Goal: Check status: Check status

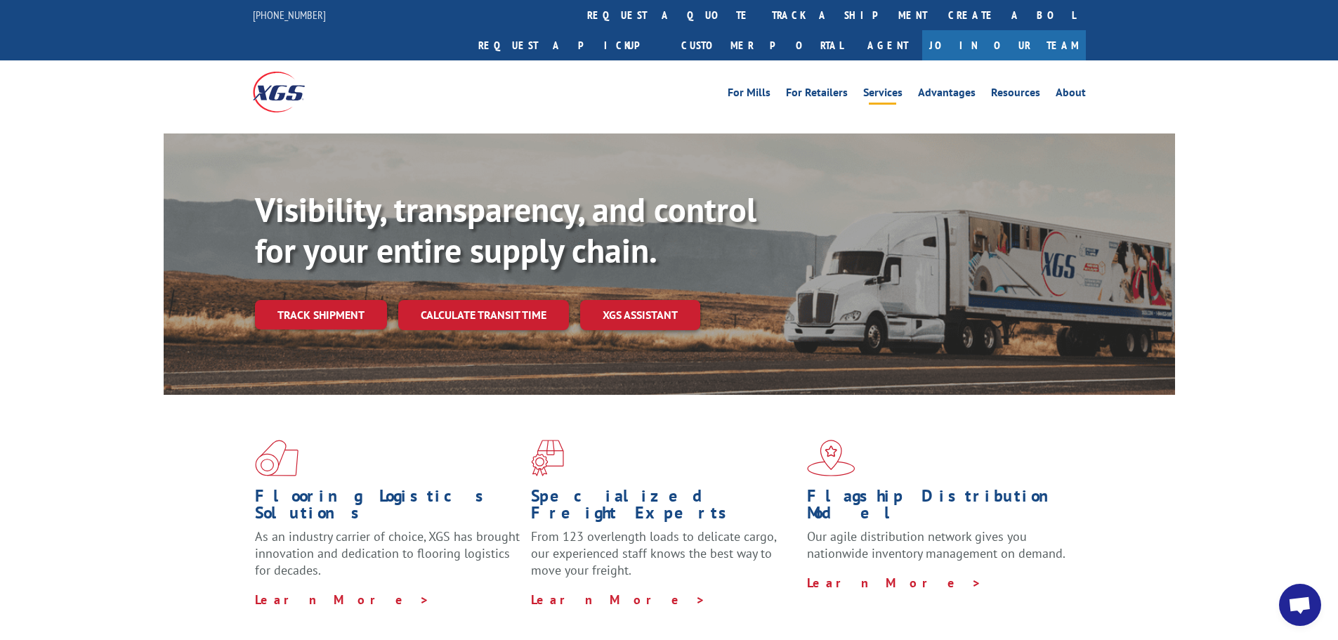
click at [883, 87] on link "Services" at bounding box center [882, 94] width 39 height 15
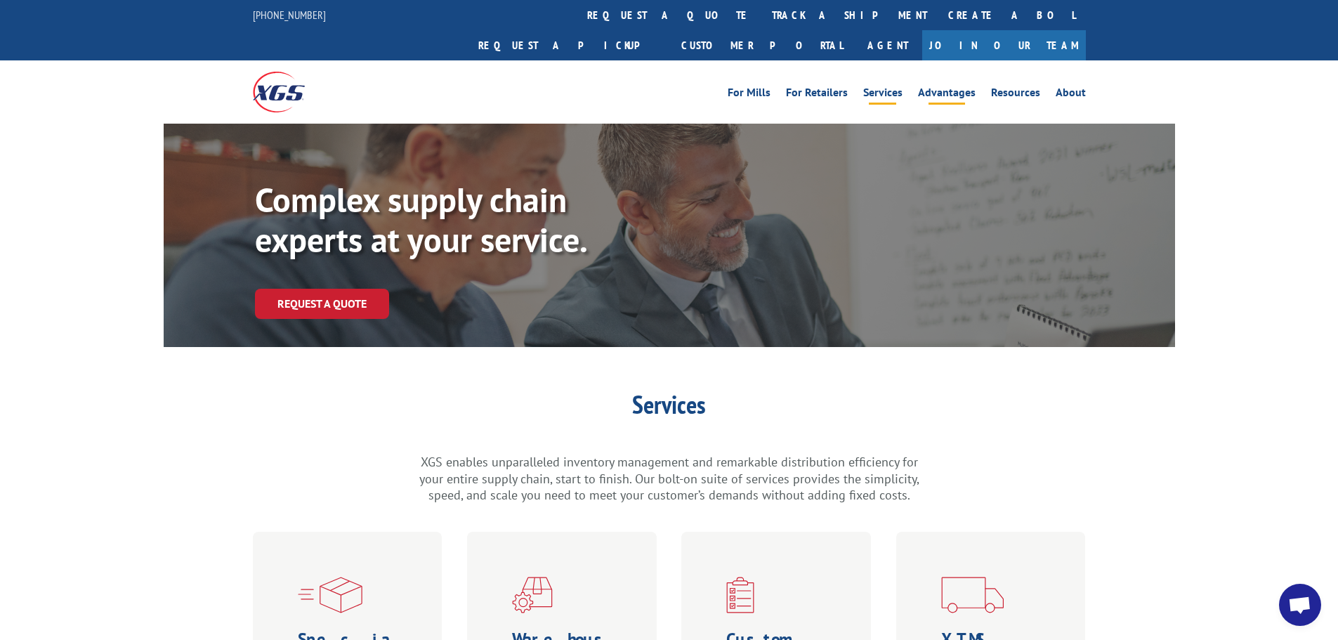
click at [933, 87] on link "Advantages" at bounding box center [947, 94] width 58 height 15
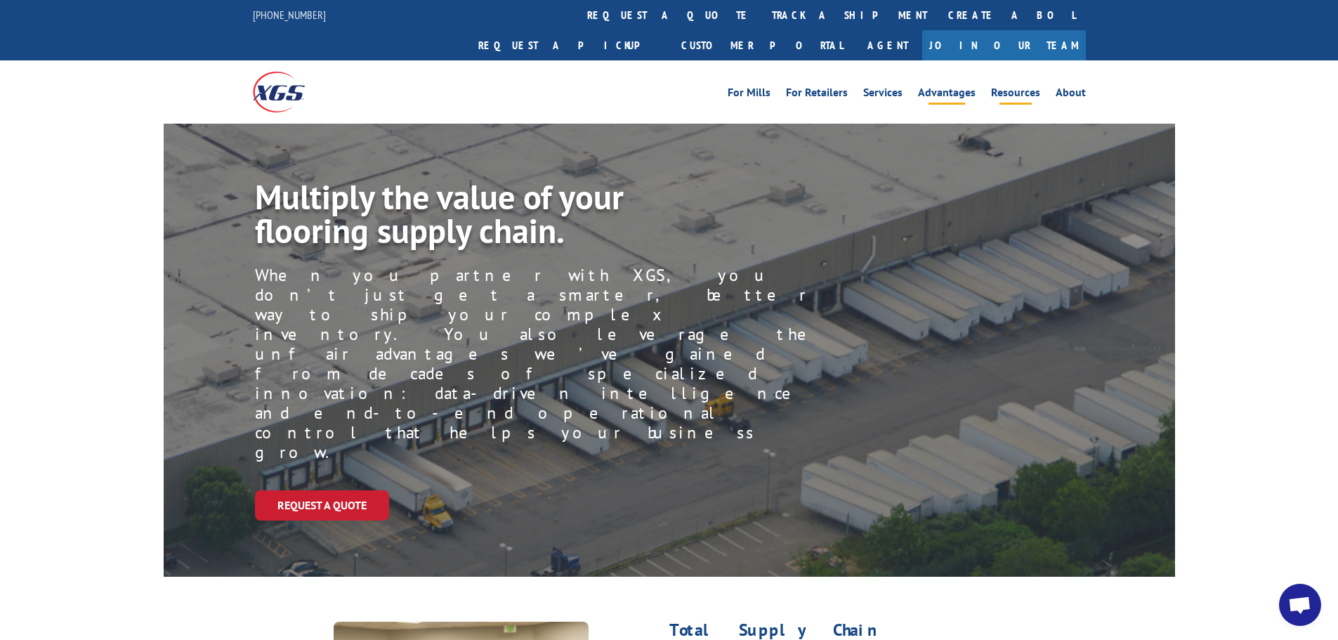
click at [1029, 87] on link "Resources" at bounding box center [1015, 94] width 49 height 15
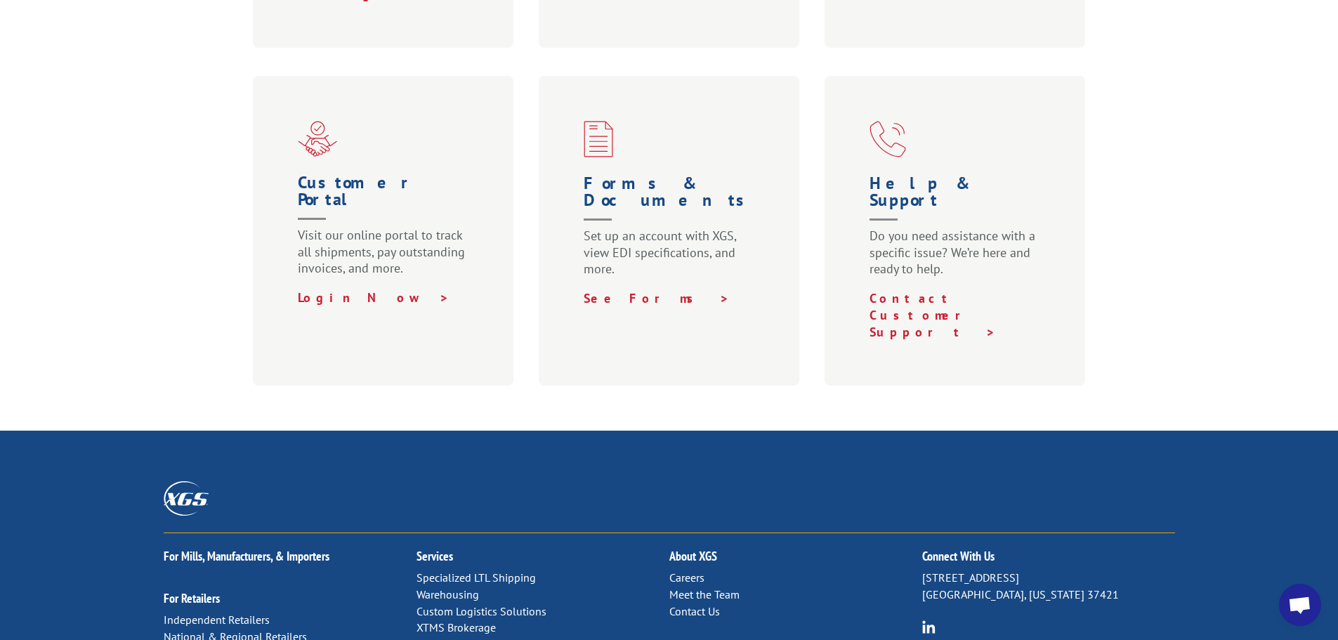
scroll to position [905, 0]
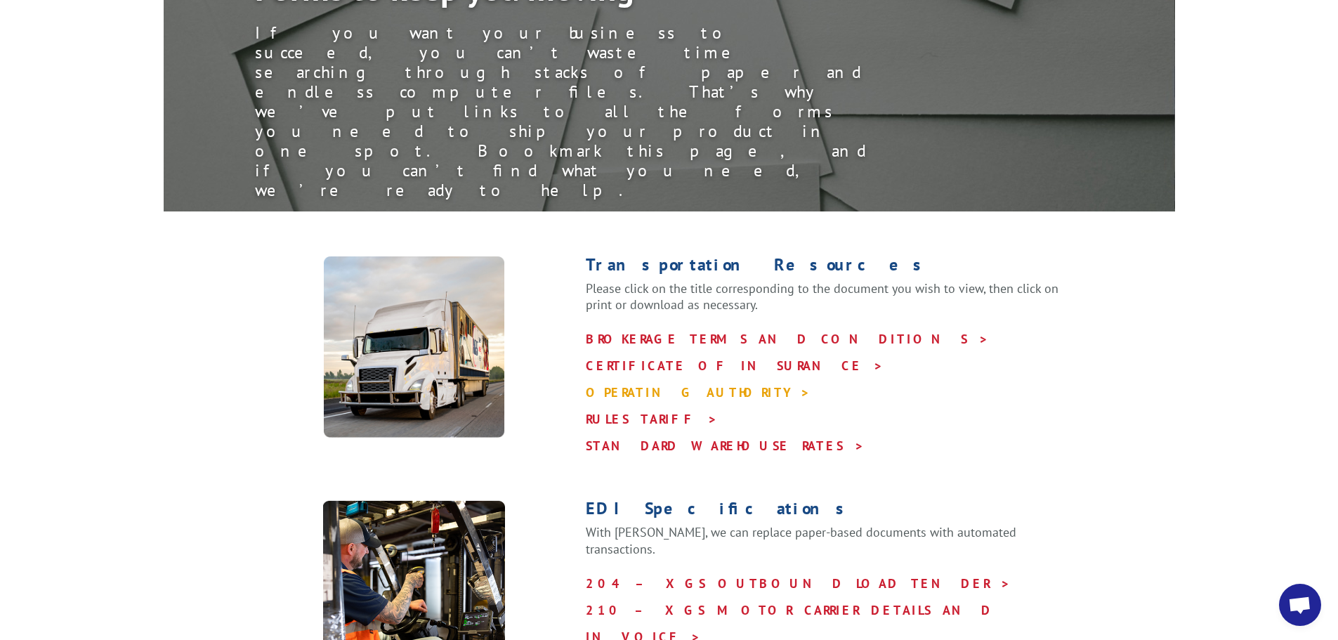
scroll to position [492, 0]
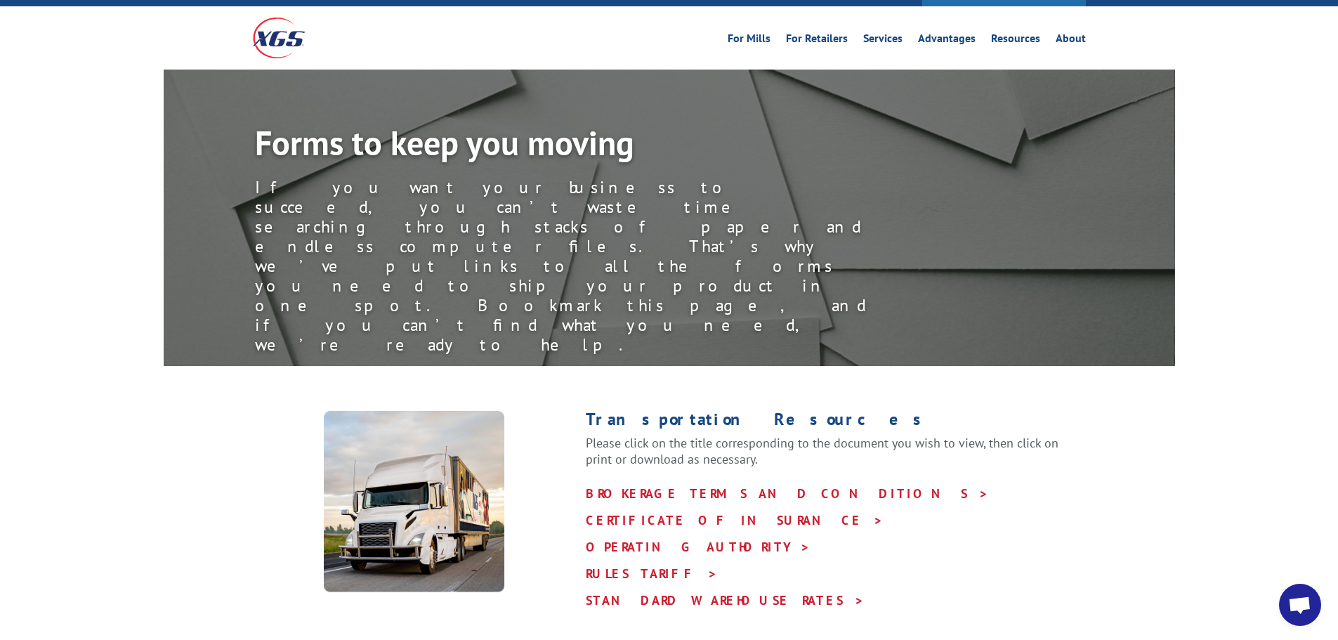
scroll to position [0, 0]
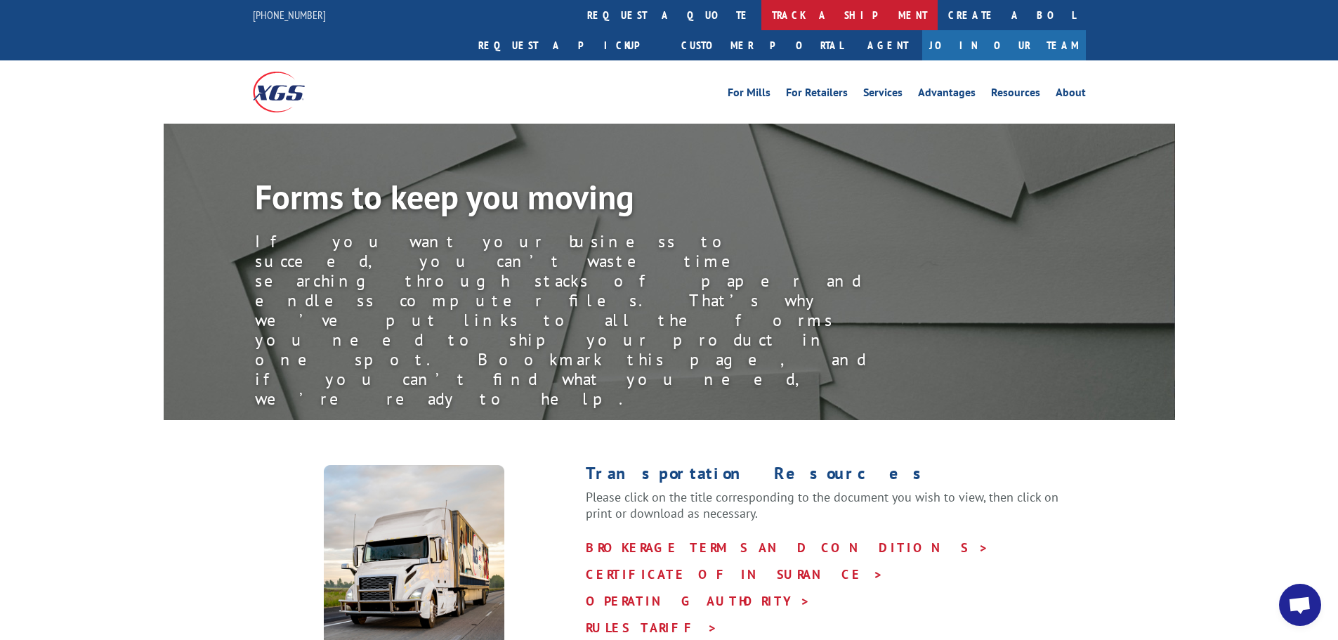
click at [761, 19] on link "track a shipment" at bounding box center [849, 15] width 176 height 30
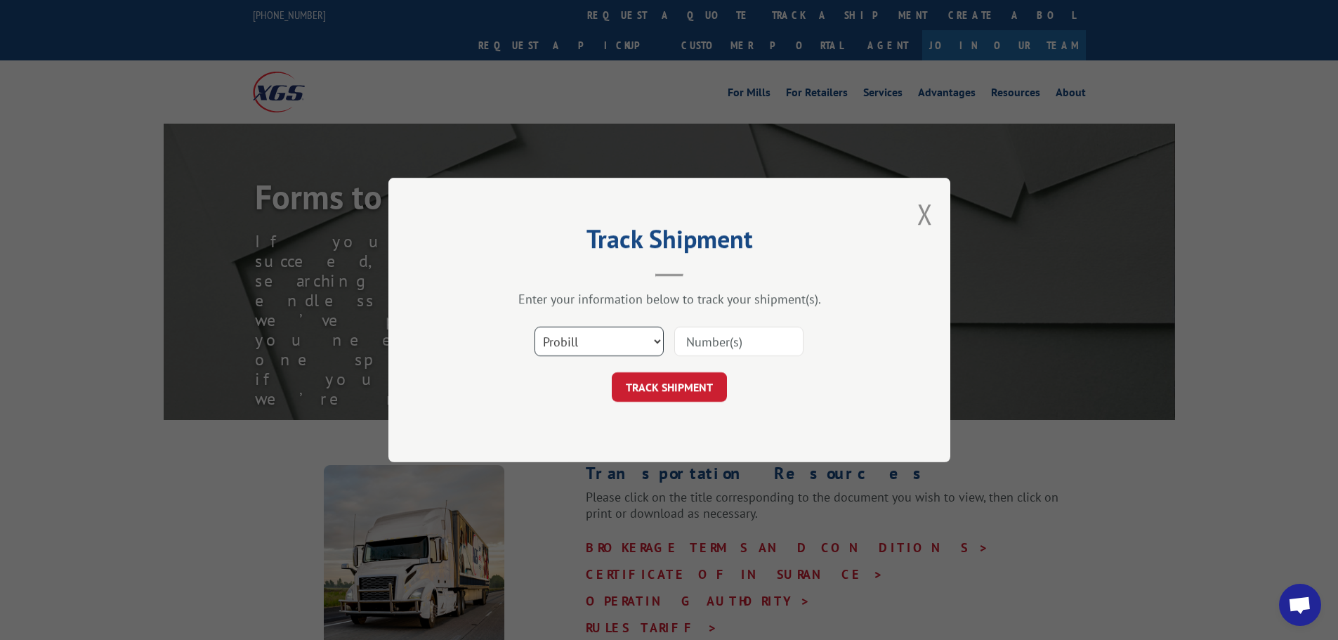
click at [649, 339] on select "Select category... Probill BOL PO" at bounding box center [598, 341] width 129 height 29
select select "bol"
click at [534, 327] on select "Select category... Probill BOL PO" at bounding box center [598, 341] width 129 height 29
click at [711, 339] on input at bounding box center [738, 341] width 129 height 29
type input "TFD-037274"
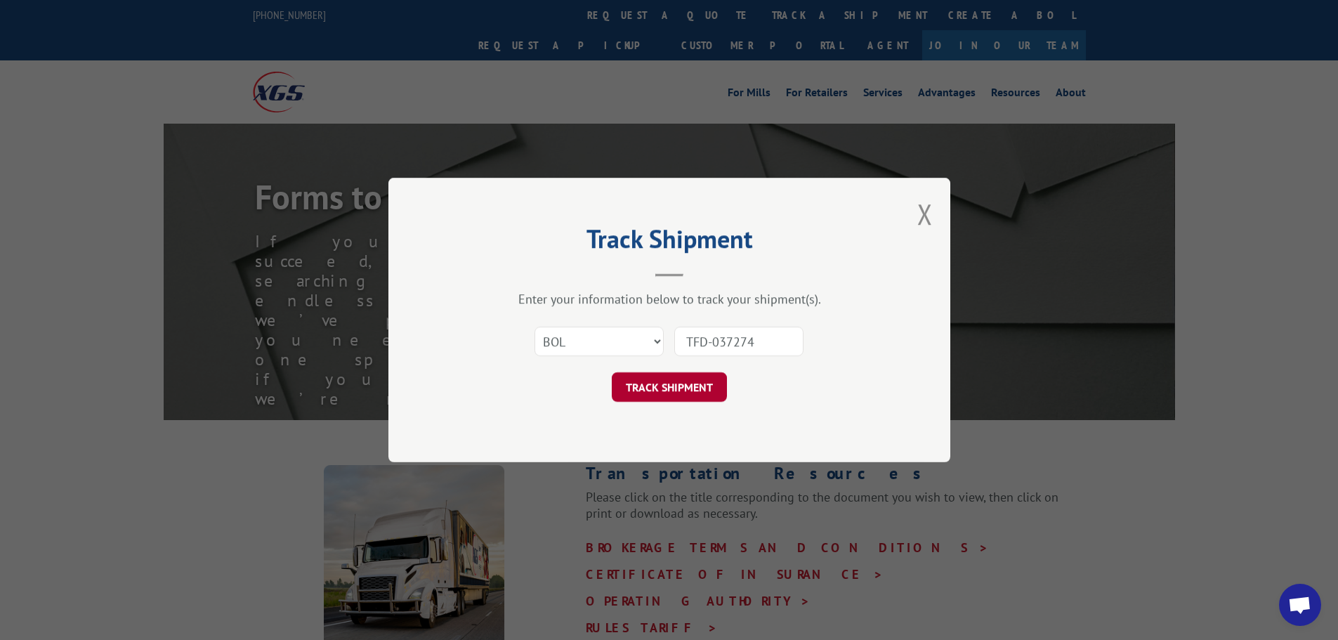
click at [643, 387] on button "TRACK SHIPMENT" at bounding box center [669, 386] width 115 height 29
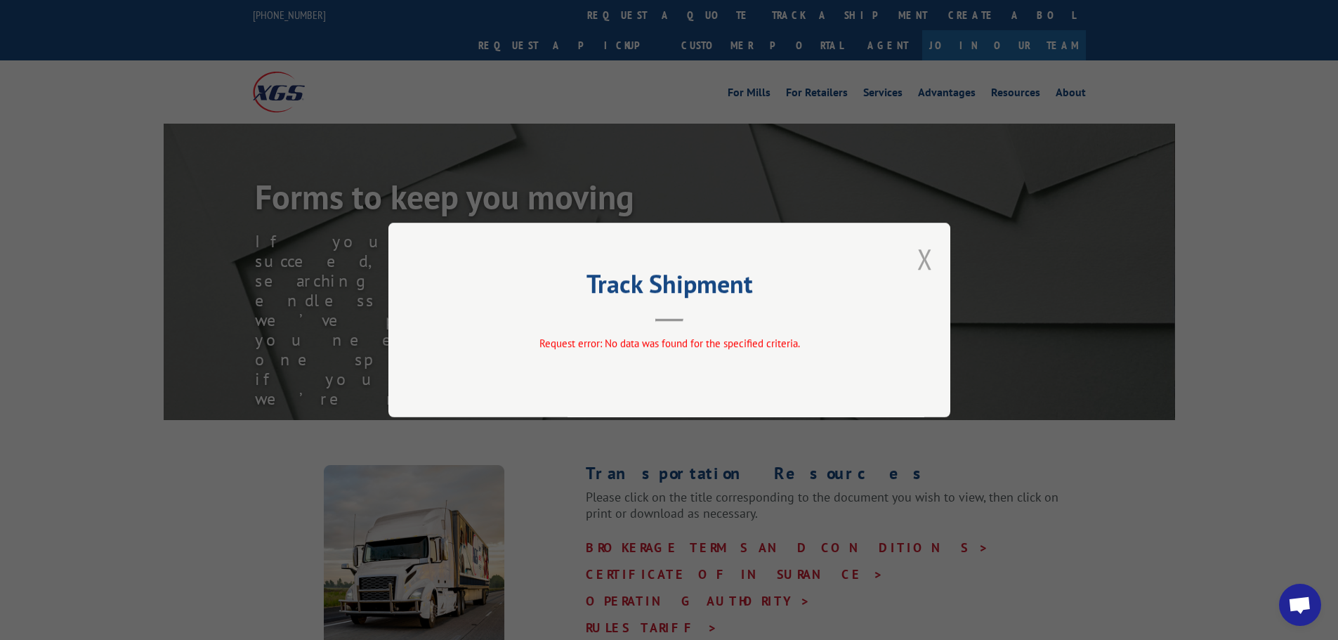
click at [927, 253] on button "Close modal" at bounding box center [924, 258] width 15 height 37
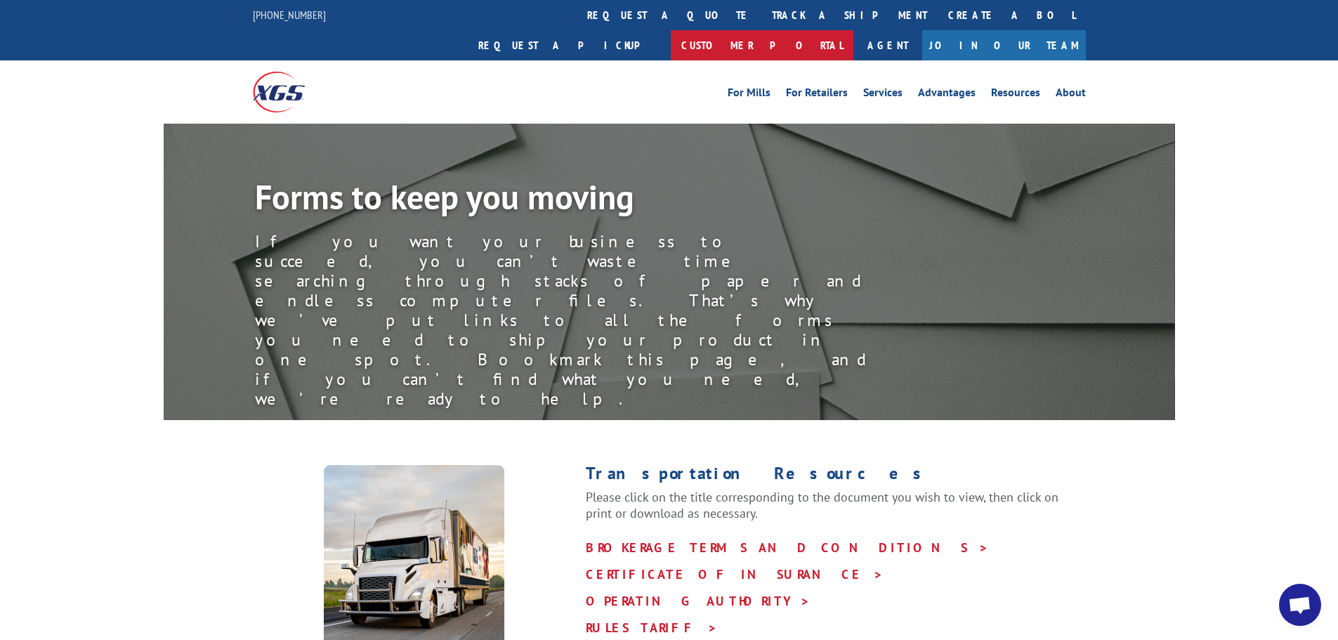
click at [853, 30] on link "Customer Portal" at bounding box center [762, 45] width 183 height 30
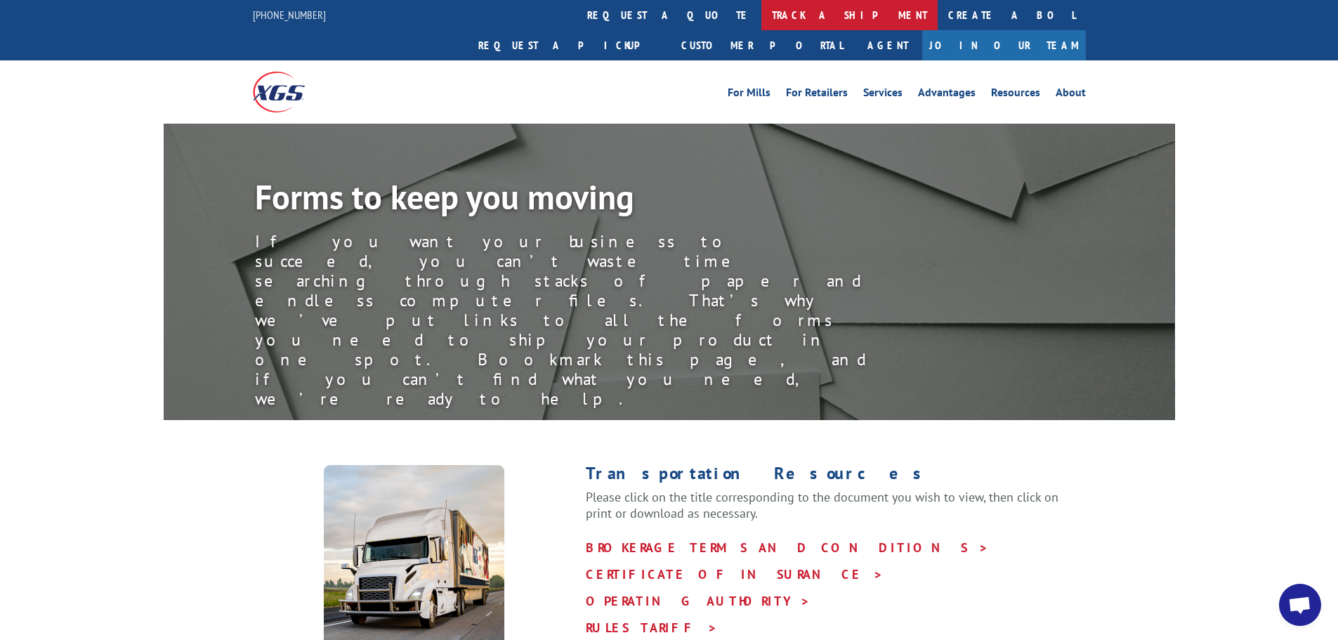
click at [761, 20] on link "track a shipment" at bounding box center [849, 15] width 176 height 30
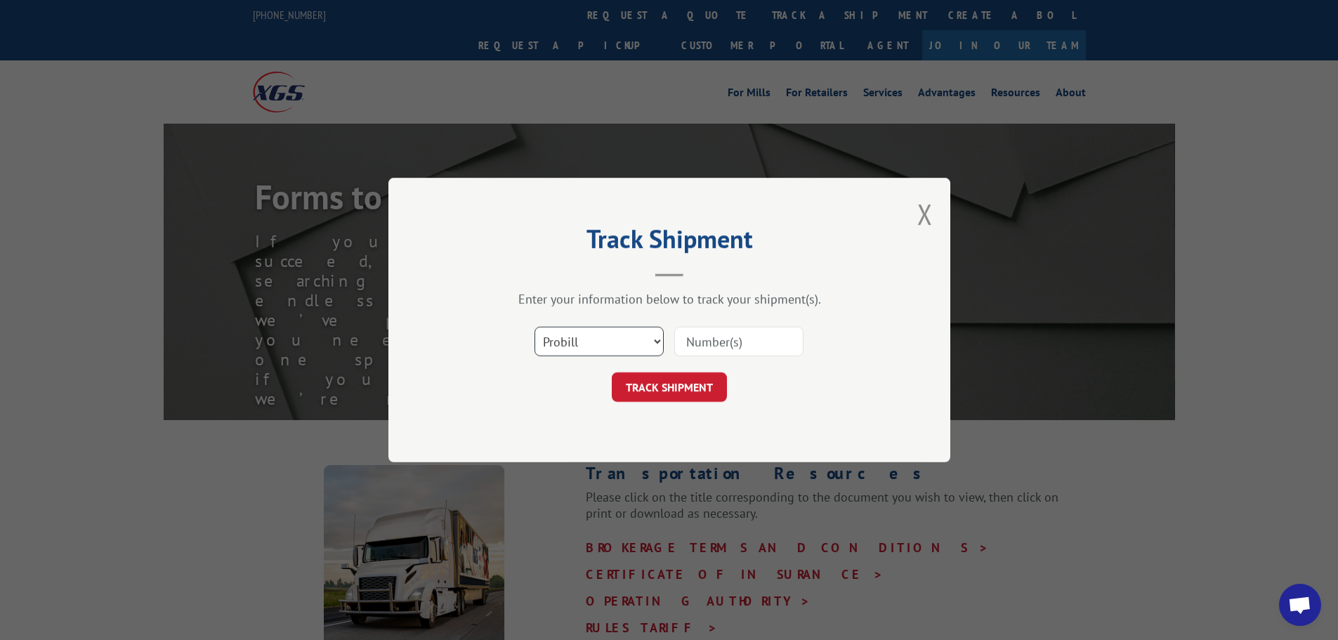
click at [657, 339] on select "Select category... Probill BOL PO" at bounding box center [598, 341] width 129 height 29
click at [603, 341] on select "Select category... Probill BOL PO" at bounding box center [598, 341] width 129 height 29
click at [643, 341] on select "Select category... Probill BOL PO" at bounding box center [598, 341] width 129 height 29
click at [925, 214] on button "Close modal" at bounding box center [924, 213] width 15 height 37
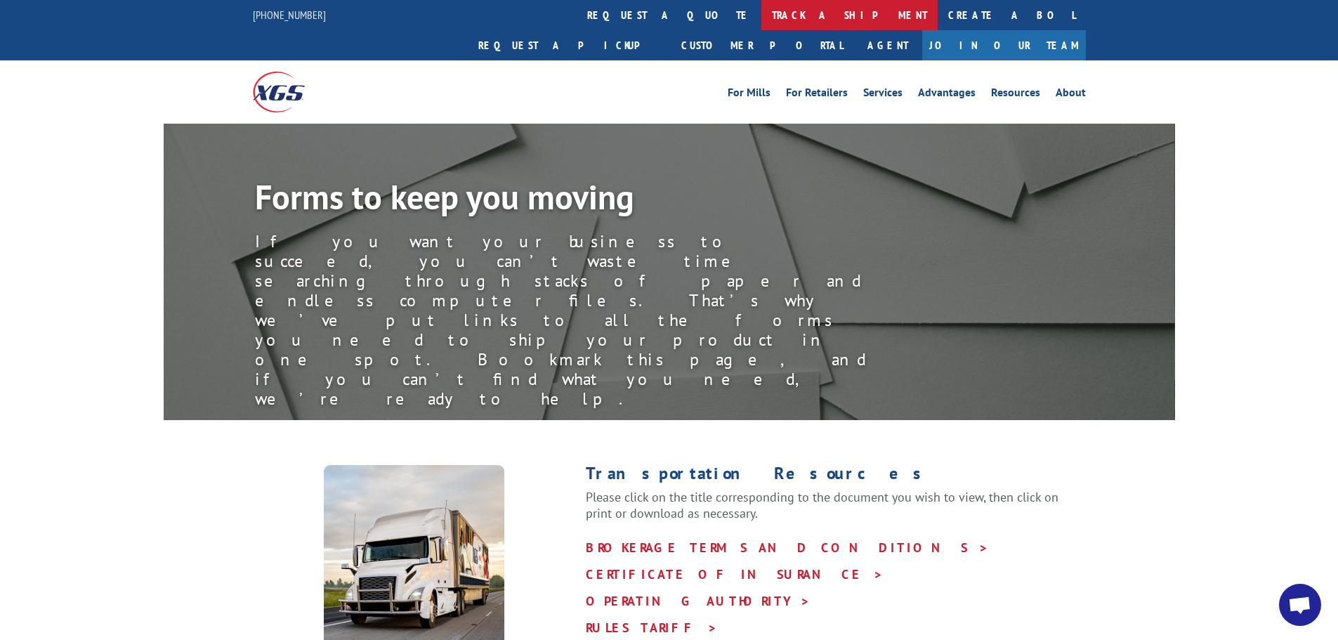
click at [761, 11] on link "track a shipment" at bounding box center [849, 15] width 176 height 30
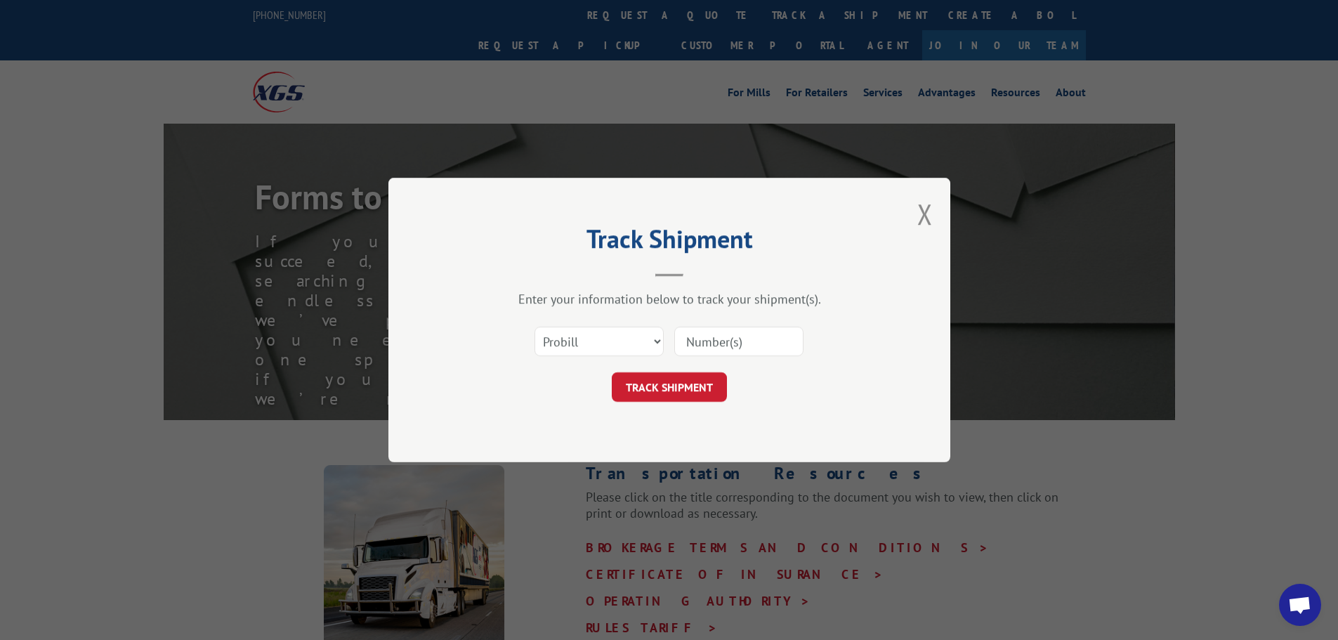
drag, startPoint x: 711, startPoint y: 341, endPoint x: 708, endPoint y: 331, distance: 10.4
click at [711, 341] on input at bounding box center [738, 341] width 129 height 29
type input "5190555"
click at [683, 395] on button "TRACK SHIPMENT" at bounding box center [669, 386] width 115 height 29
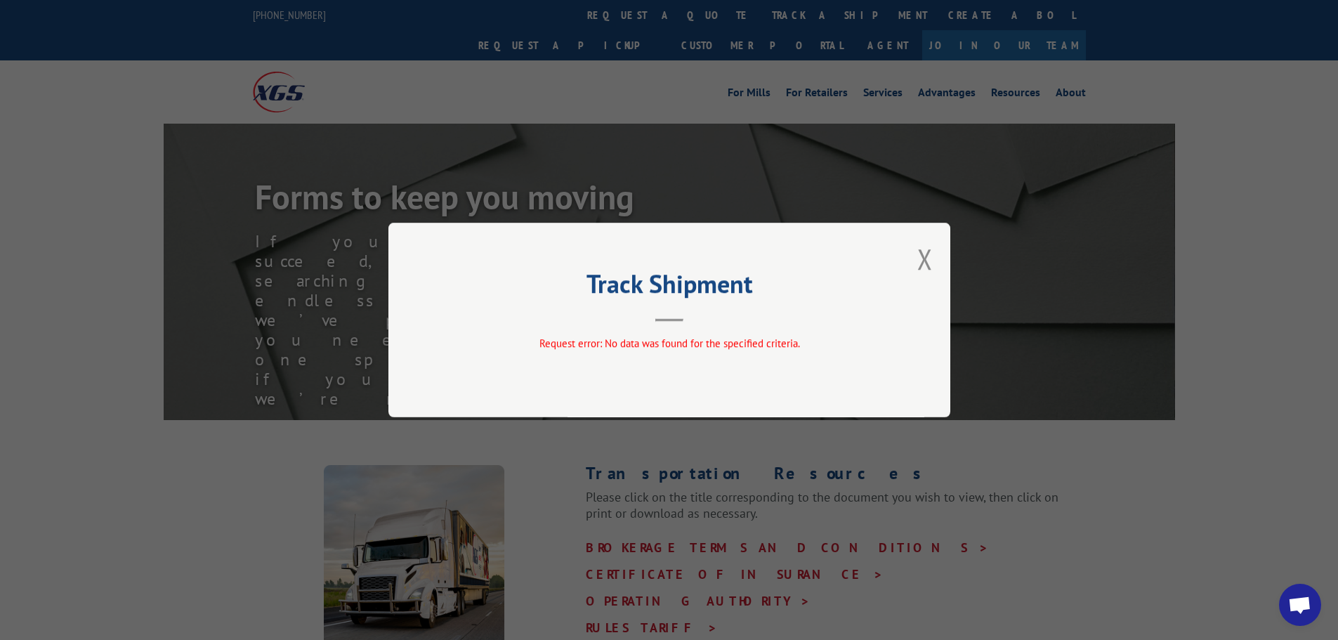
click at [933, 249] on div "Track Shipment Request error: No data was found for the specified criteria." at bounding box center [669, 320] width 562 height 195
click at [924, 252] on button "Close modal" at bounding box center [924, 258] width 15 height 37
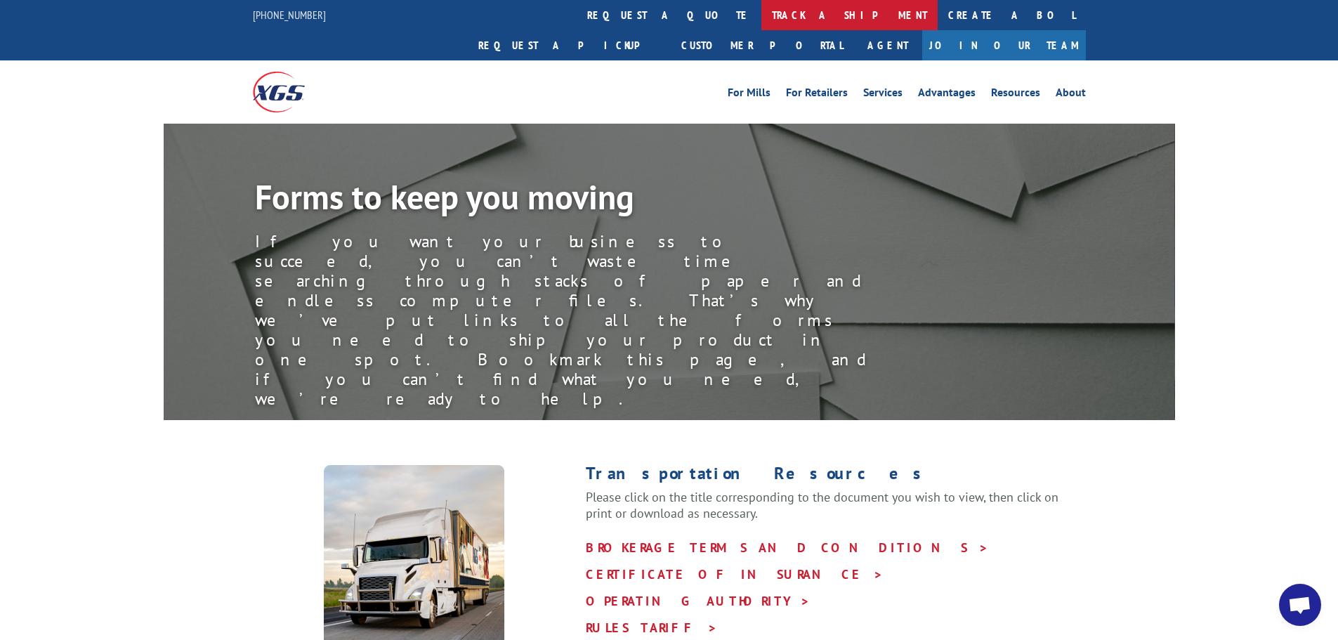
click at [761, 13] on link "track a shipment" at bounding box center [849, 15] width 176 height 30
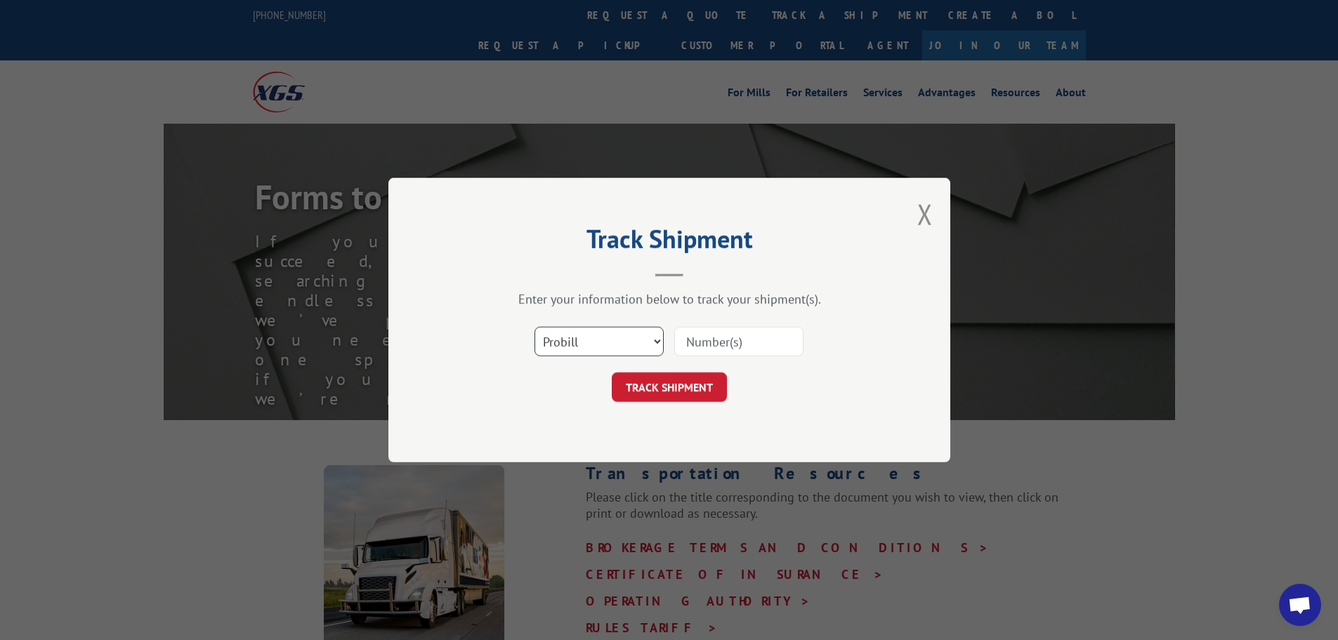
click at [655, 340] on select "Select category... Probill BOL PO" at bounding box center [598, 341] width 129 height 29
click at [732, 335] on input at bounding box center [738, 341] width 129 height 29
type input "5190555"
click at [695, 385] on button "TRACK SHIPMENT" at bounding box center [669, 386] width 115 height 29
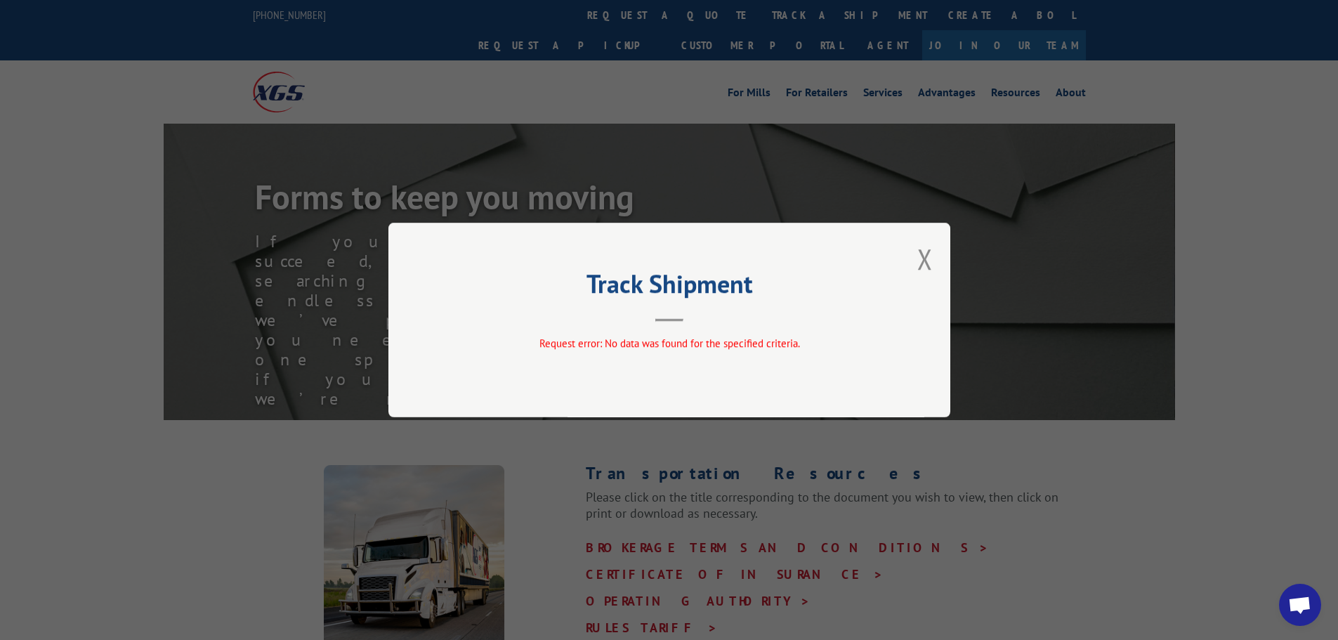
click at [933, 258] on div "Track Shipment Request error: No data was found for the specified criteria." at bounding box center [669, 320] width 562 height 195
click at [924, 257] on button "Close modal" at bounding box center [924, 258] width 15 height 37
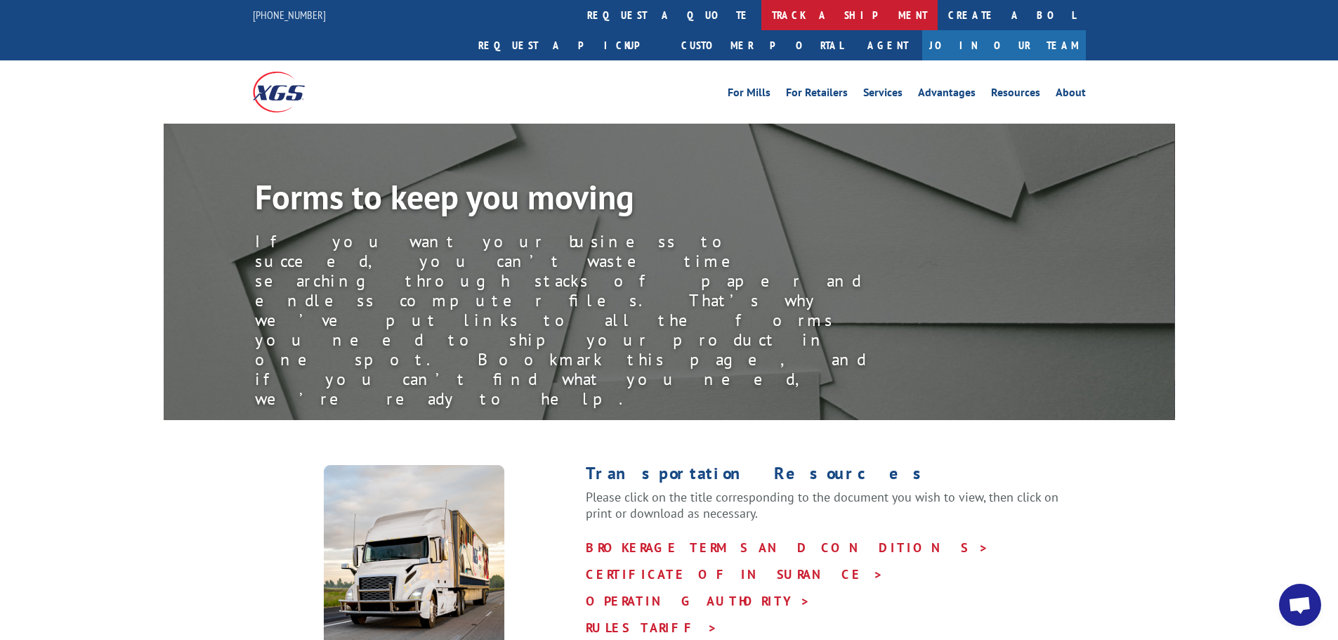
click at [761, 15] on link "track a shipment" at bounding box center [849, 15] width 176 height 30
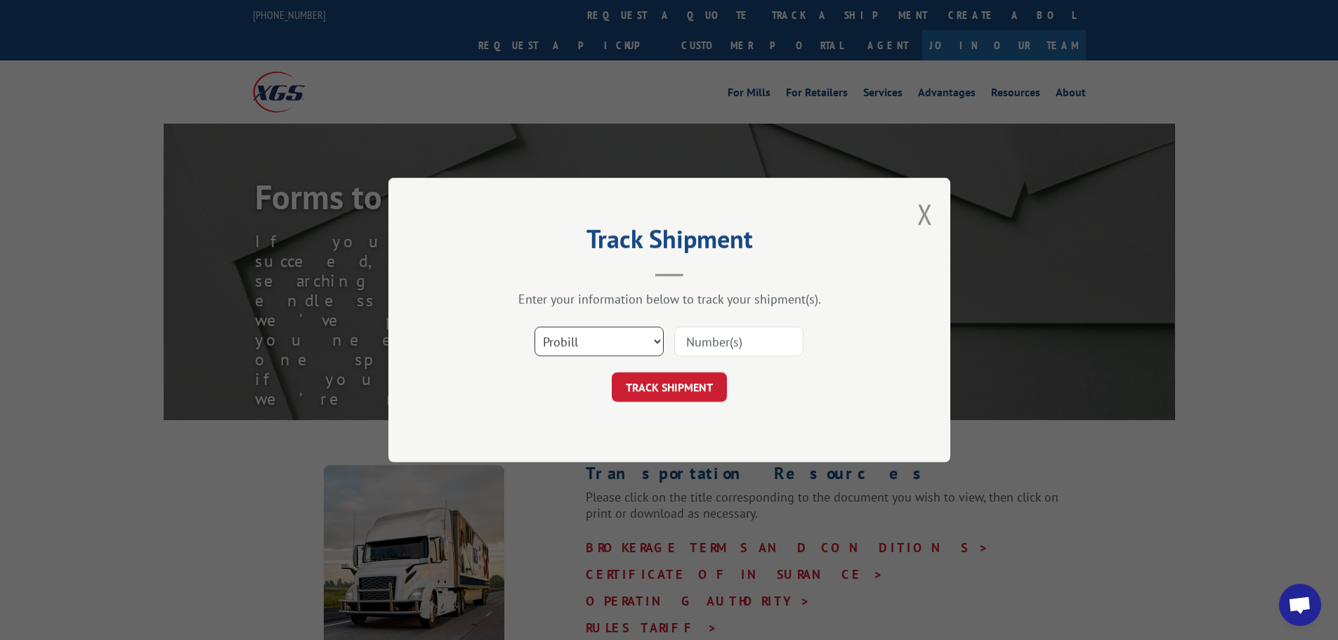
click at [651, 335] on select "Select category... Probill BOL PO" at bounding box center [598, 341] width 129 height 29
select select "bol"
click at [534, 327] on select "Select category... Probill BOL PO" at bounding box center [598, 341] width 129 height 29
click at [763, 332] on input at bounding box center [738, 341] width 129 height 29
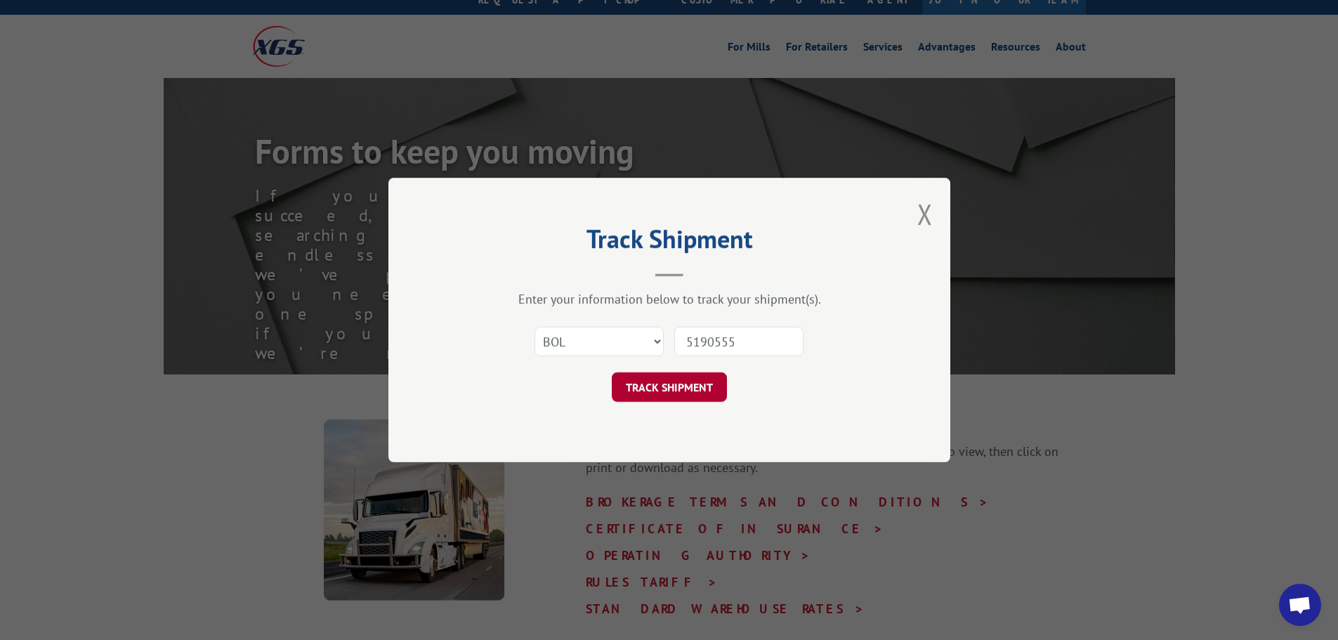
scroll to position [70, 0]
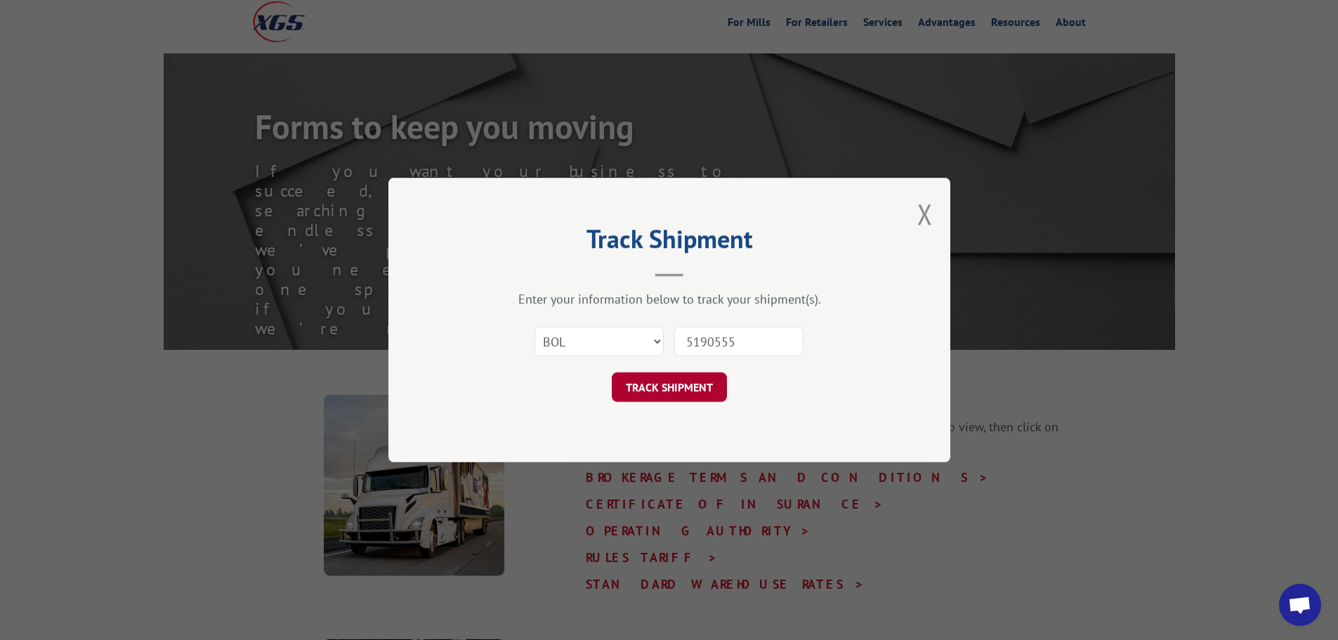
type input "5190555"
click at [678, 390] on button "TRACK SHIPMENT" at bounding box center [669, 386] width 115 height 29
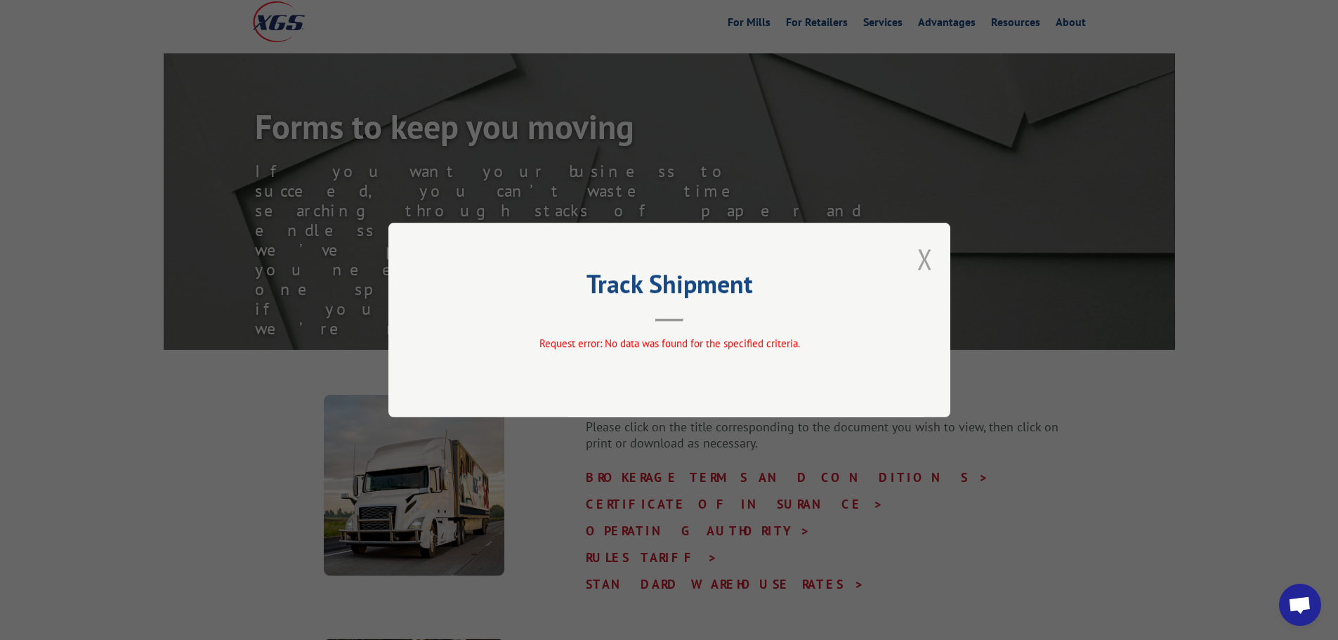
click at [923, 258] on button "Close modal" at bounding box center [924, 258] width 15 height 37
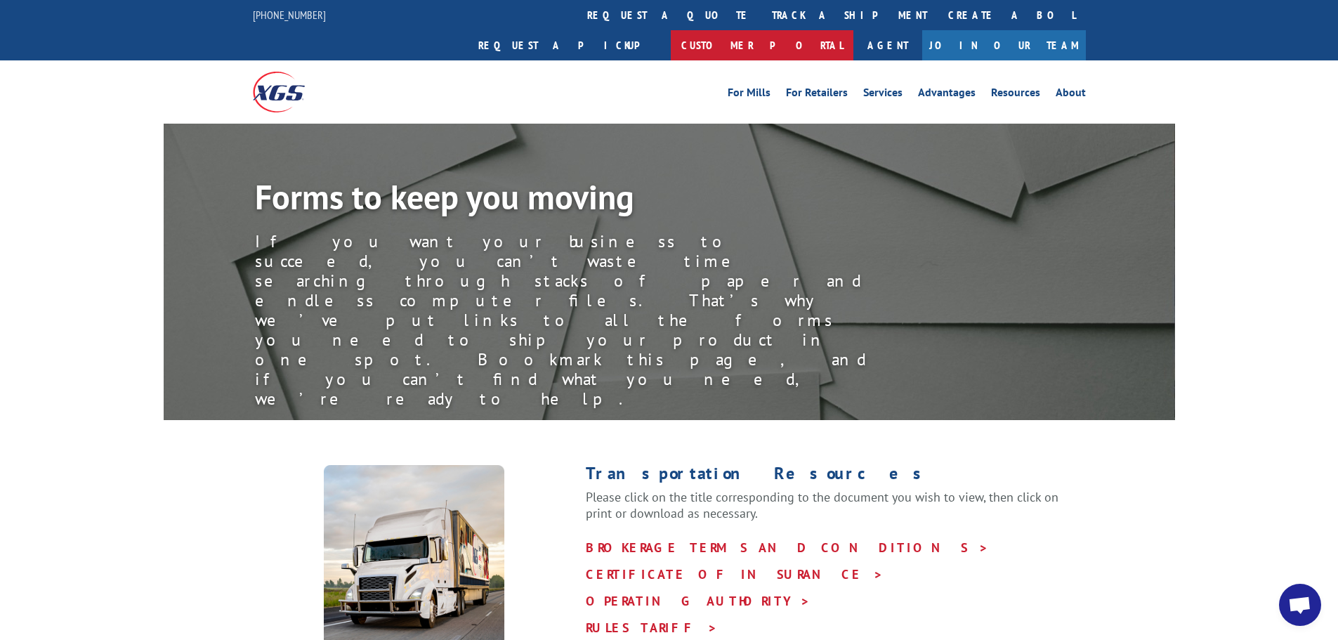
click at [853, 30] on link "Customer Portal" at bounding box center [762, 45] width 183 height 30
